Goal: Task Accomplishment & Management: Complete application form

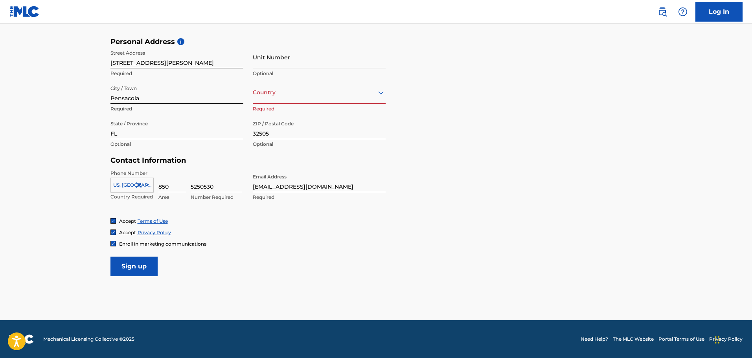
click at [142, 265] on input "Sign up" at bounding box center [134, 267] width 47 height 20
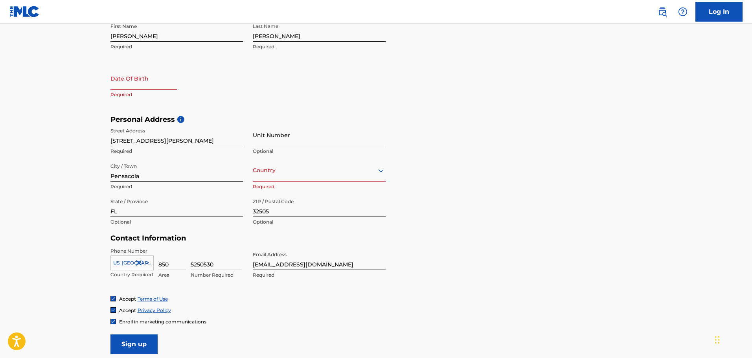
scroll to position [178, 0]
click at [295, 174] on div at bounding box center [319, 171] width 133 height 10
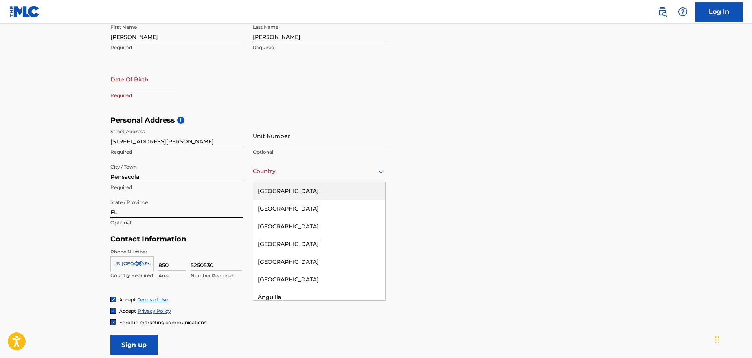
click at [292, 189] on div "[GEOGRAPHIC_DATA]" at bounding box center [319, 191] width 132 height 18
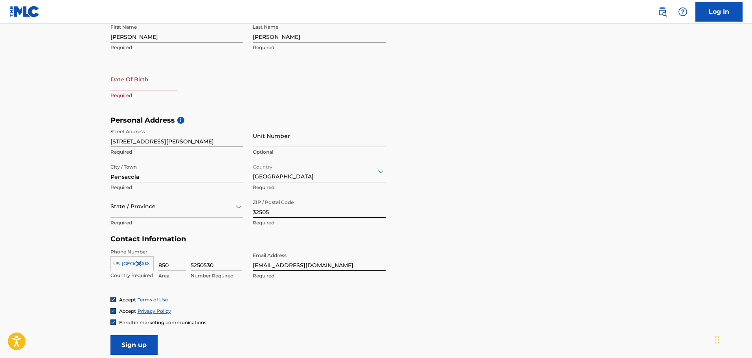
click at [147, 84] on input "text" at bounding box center [144, 79] width 67 height 22
select select "7"
select select "2025"
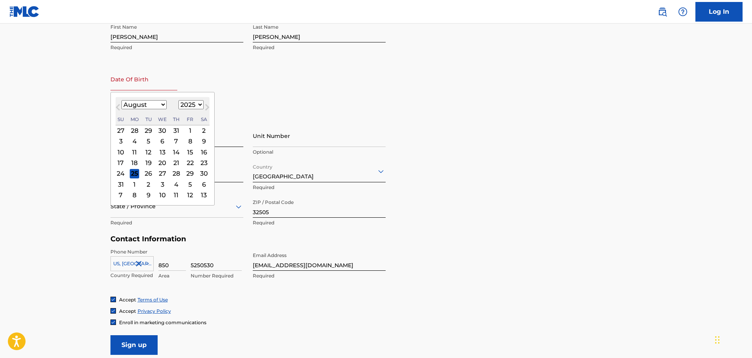
type input "[DATE]"
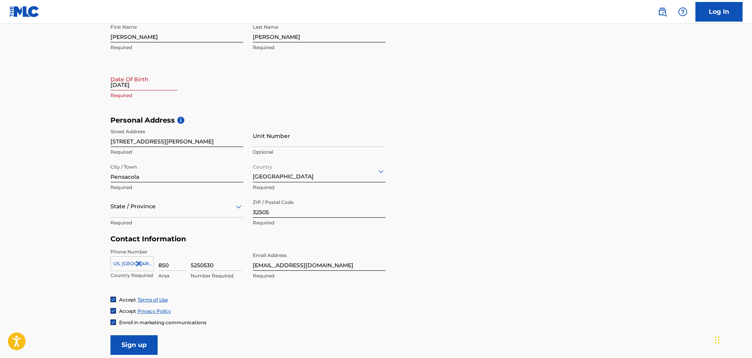
click at [270, 99] on div "First Name [PERSON_NAME] Required Last Name [PERSON_NAME] Required Date Of Birt…" at bounding box center [248, 68] width 275 height 96
select select "7"
select select "2025"
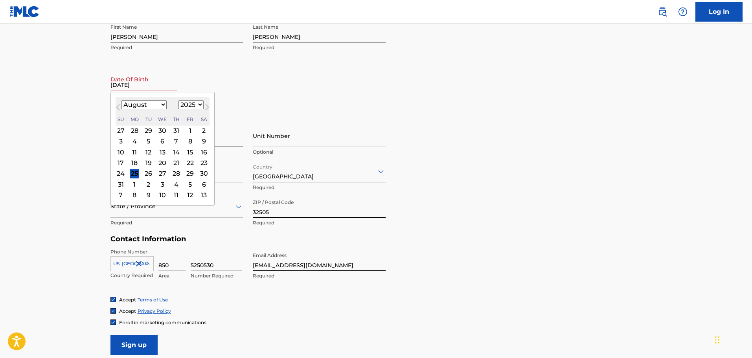
click at [153, 86] on input "[DATE]" at bounding box center [144, 79] width 67 height 22
type input "03201981"
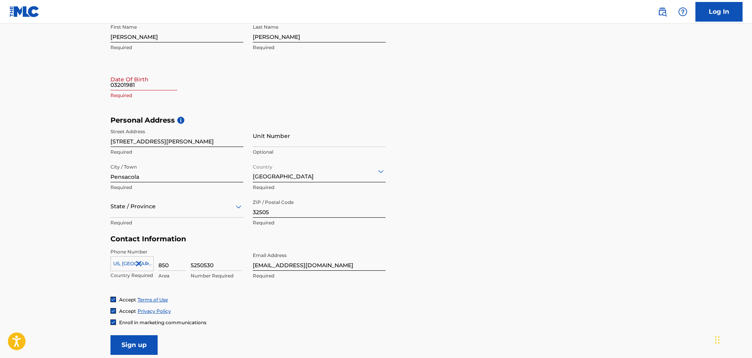
click at [362, 102] on div "First Name [PERSON_NAME] Required Last Name [PERSON_NAME] Required Date Of Birt…" at bounding box center [248, 68] width 275 height 96
click at [164, 89] on input "03201981" at bounding box center [144, 79] width 67 height 22
select select "7"
select select "2025"
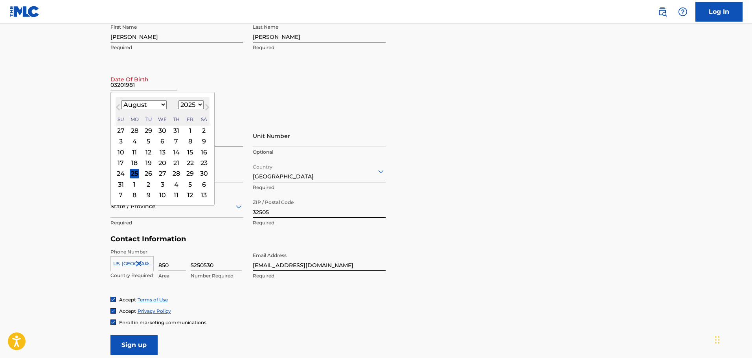
click at [126, 104] on select "January February March April May June July August September October November De…" at bounding box center [144, 104] width 45 height 9
select select "2"
click at [122, 100] on select "January February March April May June July August September October November De…" at bounding box center [144, 104] width 45 height 9
click at [193, 103] on select "1899 1900 1901 1902 1903 1904 1905 1906 1907 1908 1909 1910 1911 1912 1913 1914…" at bounding box center [191, 104] width 25 height 9
select select "1981"
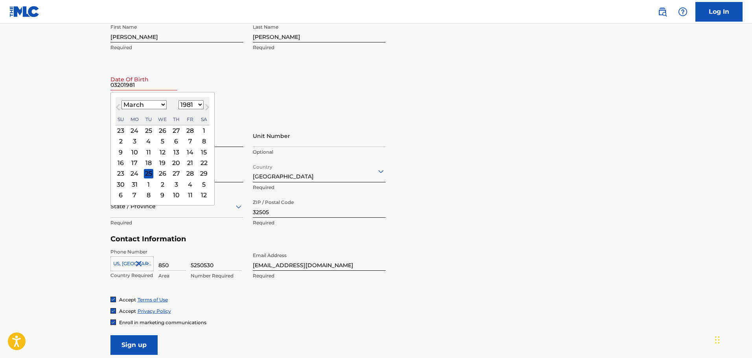
click at [179, 100] on select "1899 1900 1901 1902 1903 1904 1905 1906 1907 1908 1909 1910 1911 1912 1913 1914…" at bounding box center [191, 104] width 25 height 9
click at [190, 151] on div "20" at bounding box center [190, 151] width 9 height 9
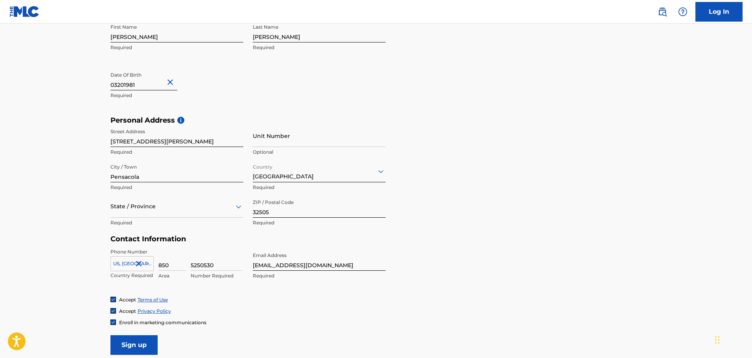
click at [443, 245] on form "User Information First Name [PERSON_NAME] Required Last Name [PERSON_NAME] Requ…" at bounding box center [377, 180] width 532 height 349
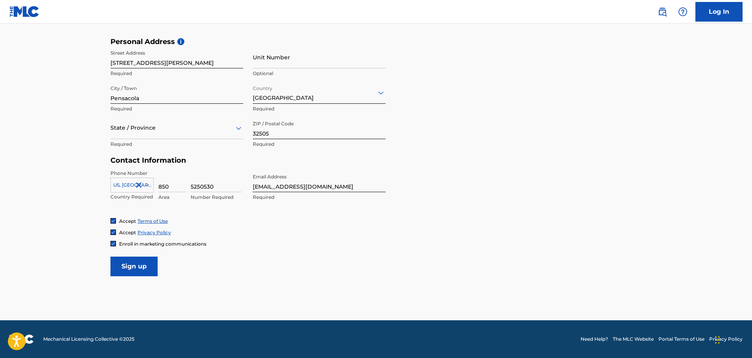
click at [133, 264] on input "Sign up" at bounding box center [134, 267] width 47 height 20
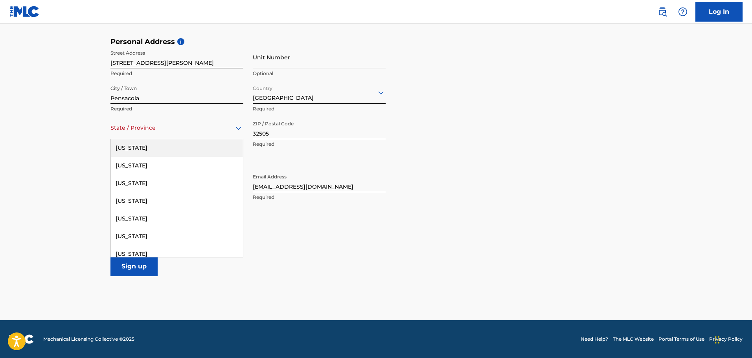
click at [143, 127] on div at bounding box center [177, 128] width 133 height 10
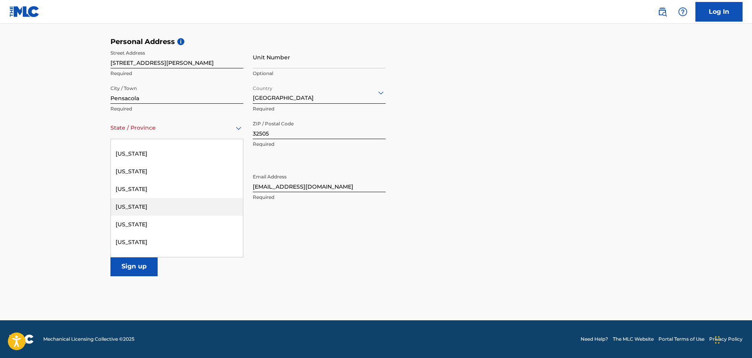
click at [142, 202] on div "[US_STATE]" at bounding box center [177, 207] width 132 height 18
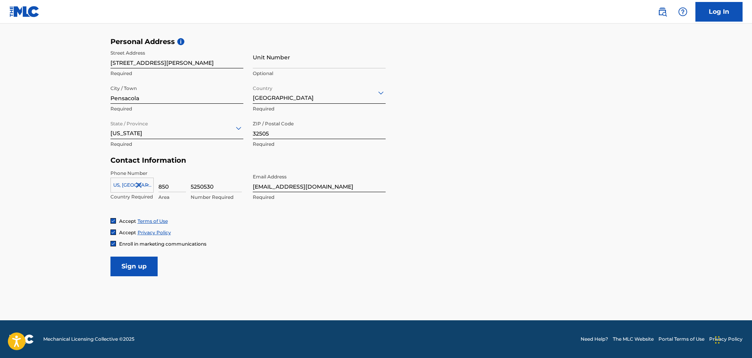
click at [140, 260] on input "Sign up" at bounding box center [134, 267] width 47 height 20
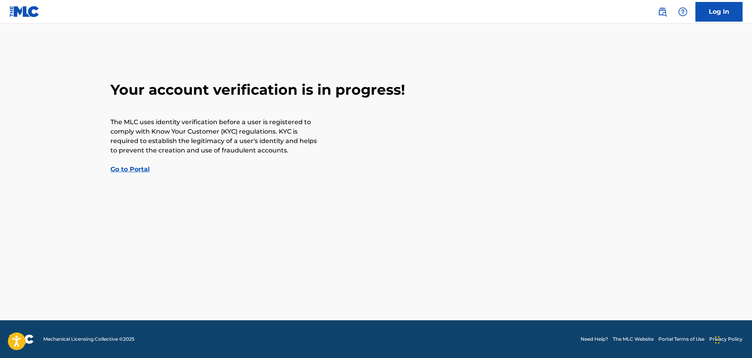
click at [136, 169] on link "Go to Portal" at bounding box center [130, 169] width 39 height 7
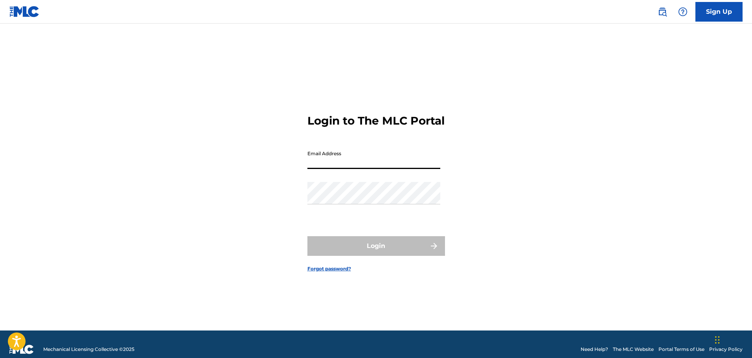
click at [376, 169] on input "Email Address" at bounding box center [374, 158] width 133 height 22
type input "[EMAIL_ADDRESS][DOMAIN_NAME]"
